Goal: Task Accomplishment & Management: Manage account settings

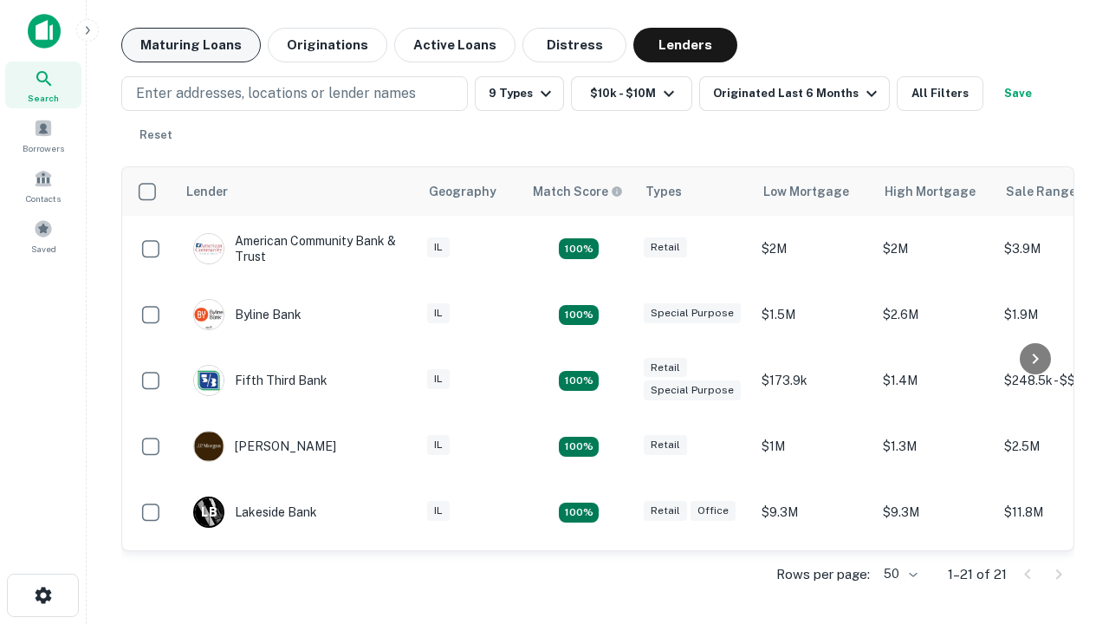
click at [191, 45] on button "Maturing Loans" at bounding box center [191, 45] width 140 height 35
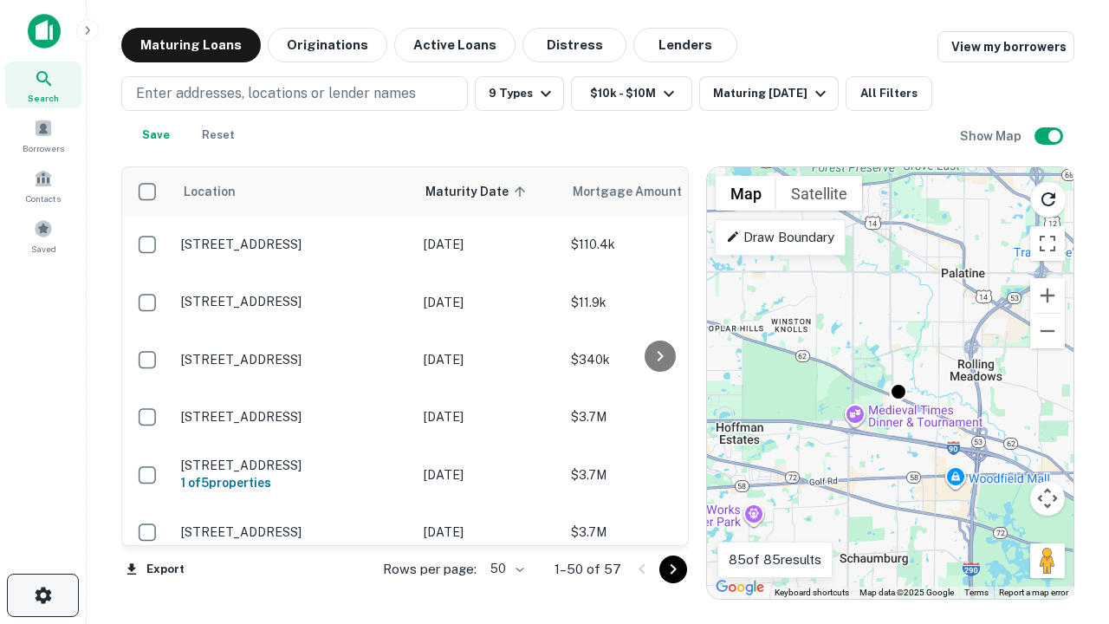
click at [42, 595] on icon "button" at bounding box center [43, 595] width 21 height 21
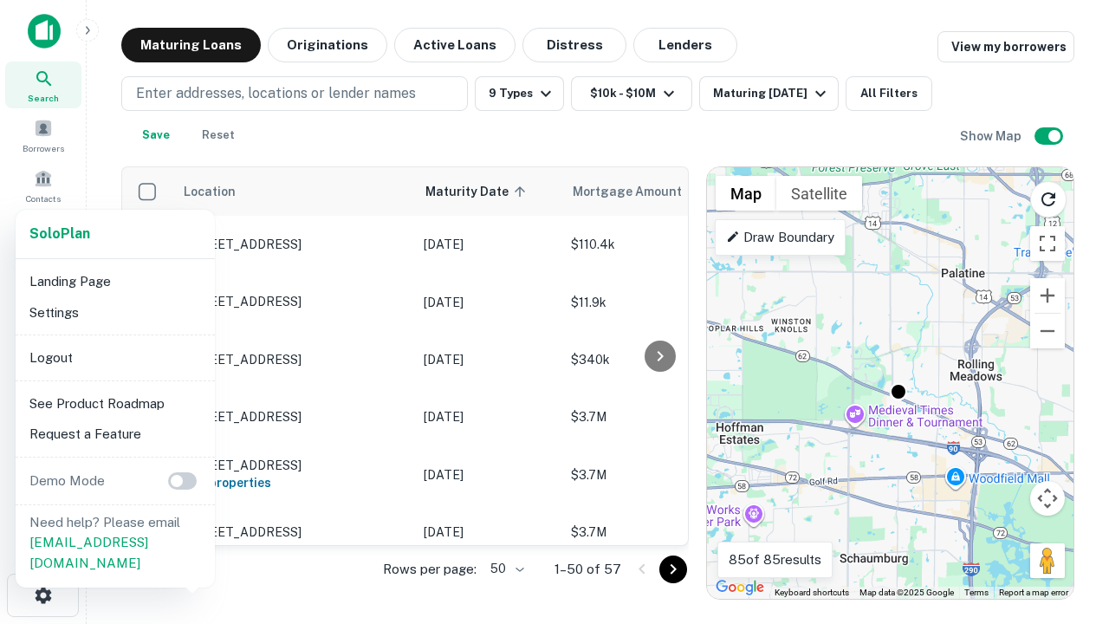
click at [114, 357] on li "Logout" at bounding box center [115, 357] width 185 height 31
